Goal: Task Accomplishment & Management: Manage account settings

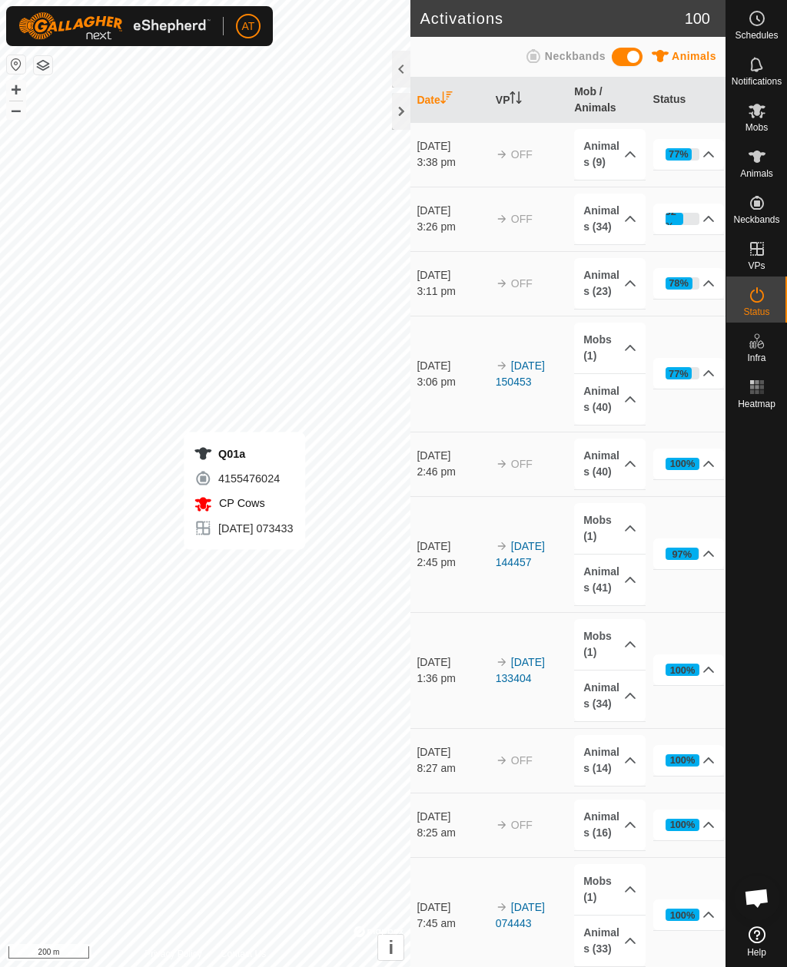
click at [397, 127] on div at bounding box center [401, 111] width 18 height 37
click at [406, 115] on div at bounding box center [401, 111] width 18 height 37
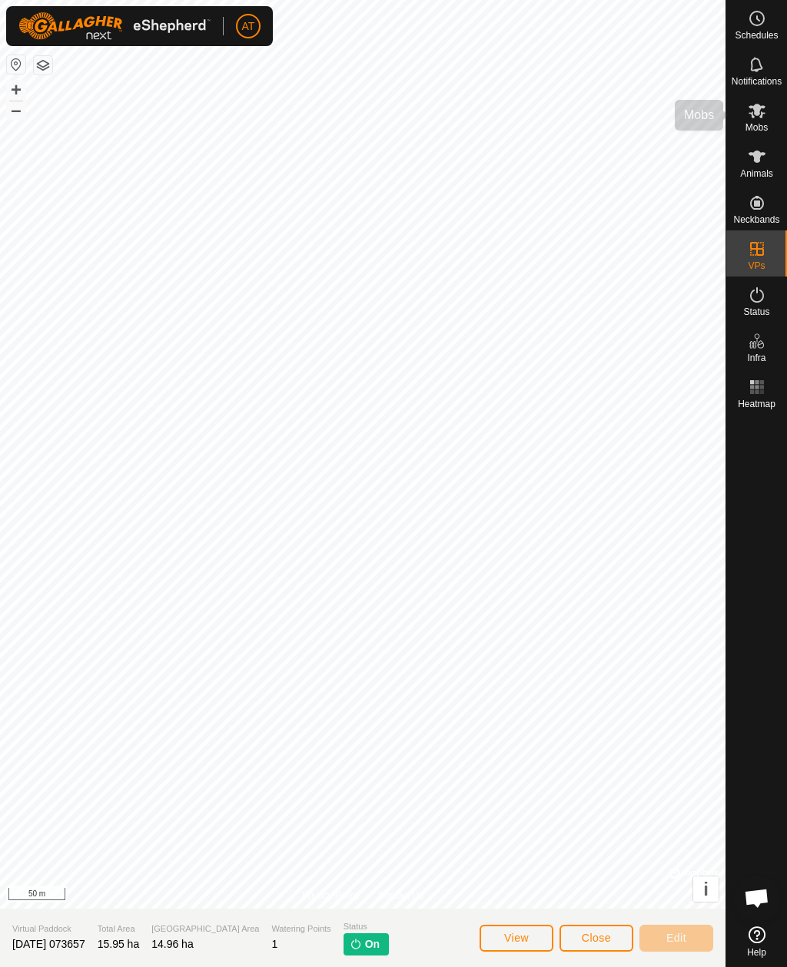
click at [768, 121] on es-mob-svg-icon at bounding box center [757, 110] width 28 height 25
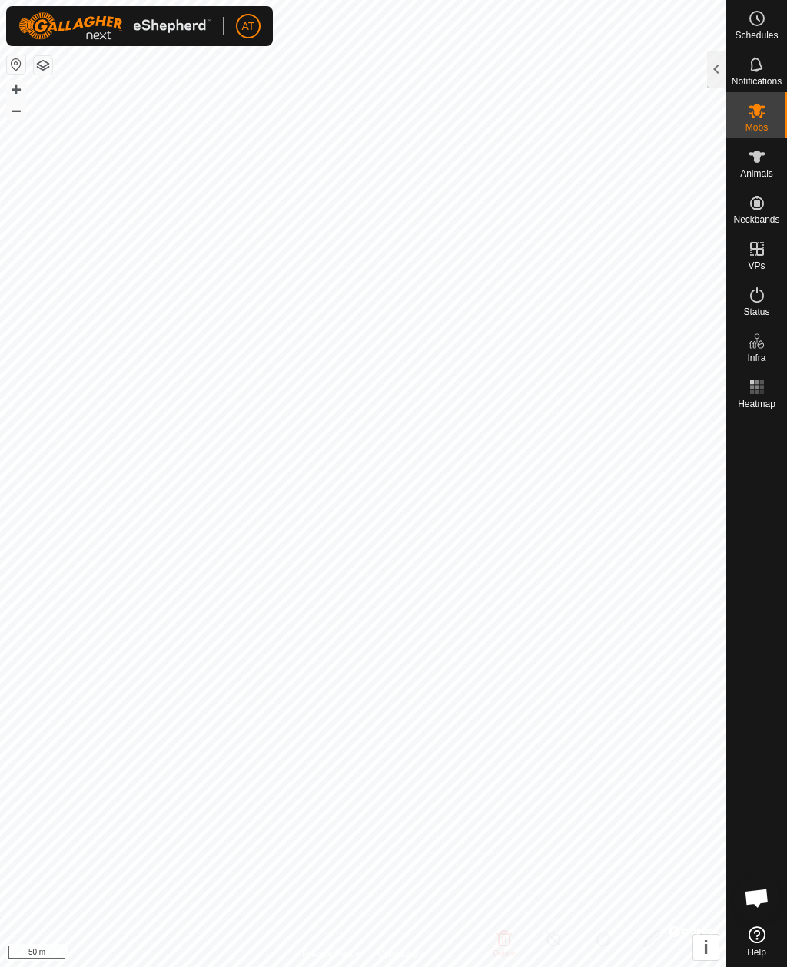
click at [763, 113] on icon at bounding box center [756, 111] width 17 height 15
click at [723, 71] on div at bounding box center [716, 69] width 18 height 37
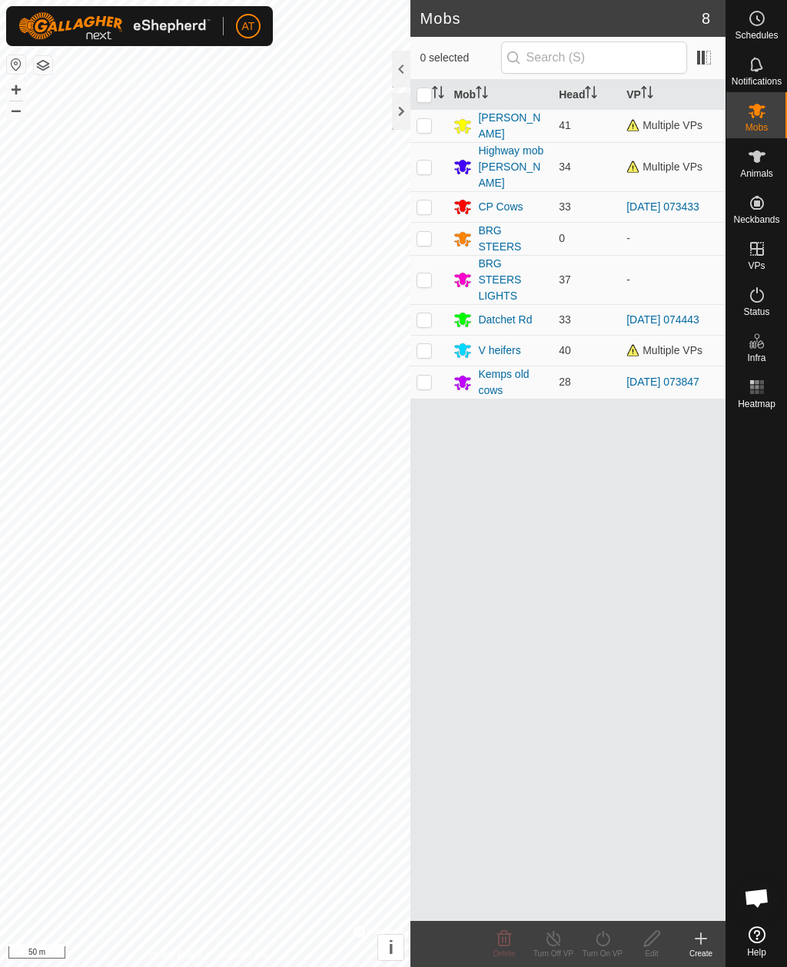
click at [435, 129] on td at bounding box center [428, 125] width 37 height 33
checkbox input "true"
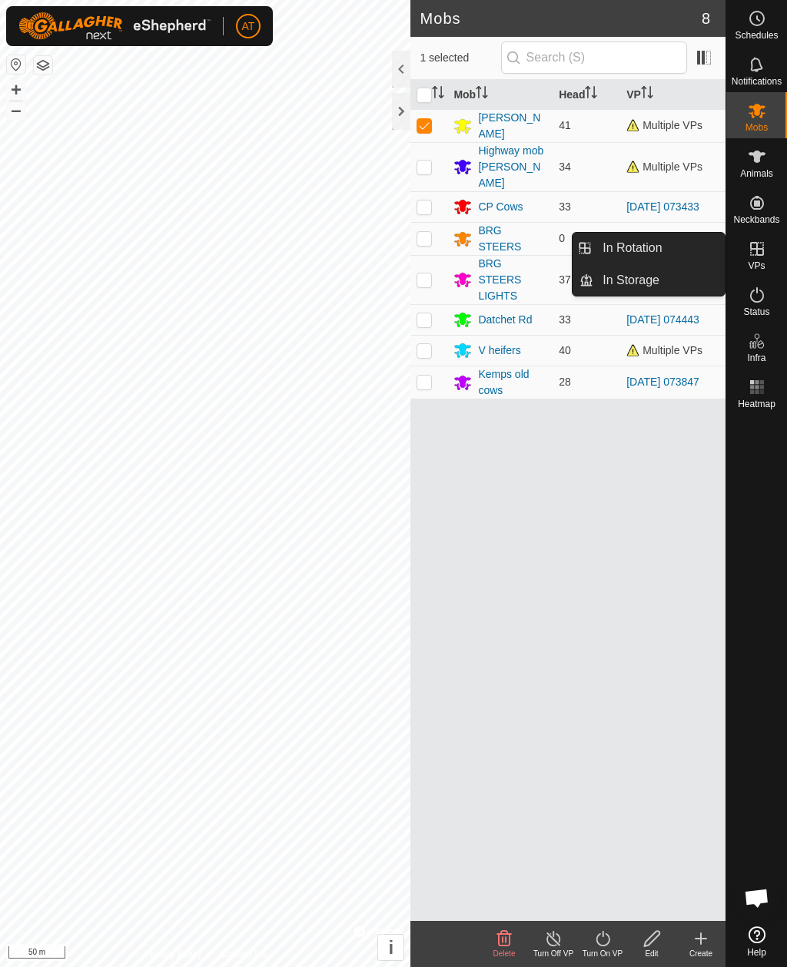
click at [691, 245] on link "In Rotation" at bounding box center [658, 248] width 131 height 31
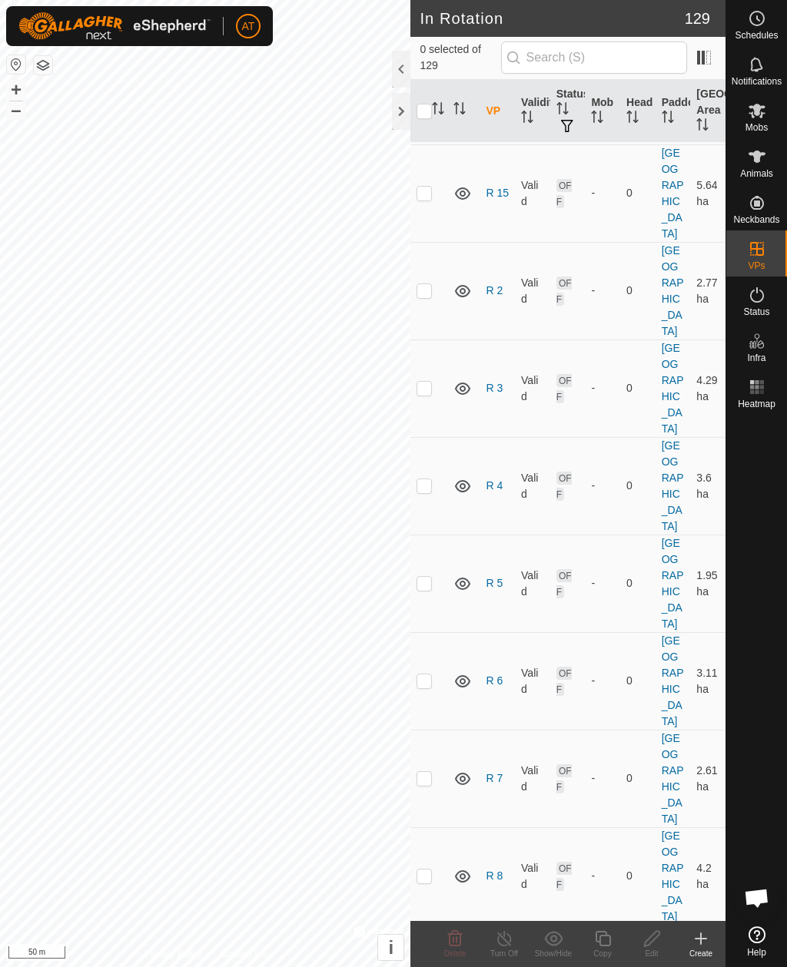
scroll to position [6323, 0]
checkbox input "true"
click at [505, 932] on icon at bounding box center [504, 938] width 19 height 18
